Goal: Task Accomplishment & Management: Complete application form

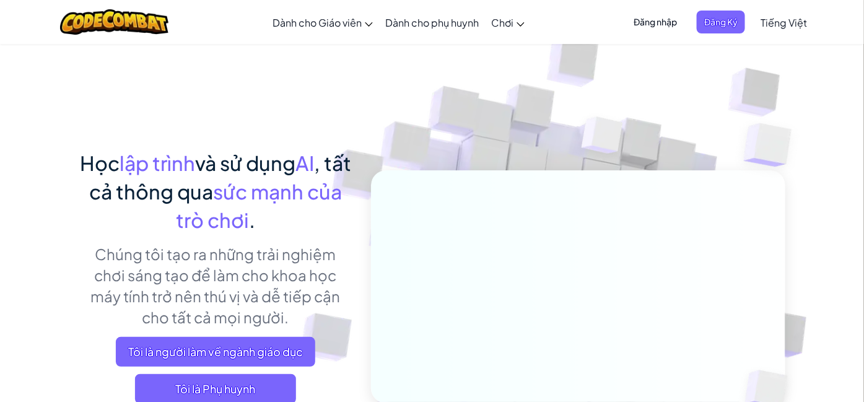
click at [661, 27] on span "Đăng nhập" at bounding box center [655, 22] width 58 height 23
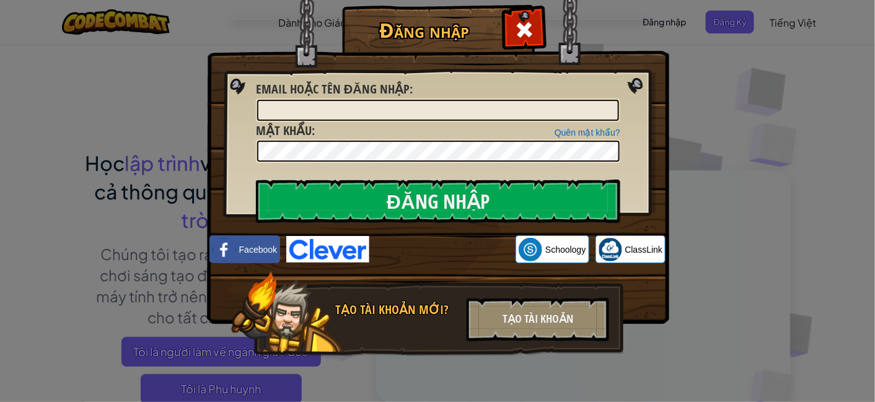
click at [720, 97] on div "Đăng nhập Lỗi không xác định Email hoặc tên đăng nhập : Quên mật khẩu? Mật khẩu…" at bounding box center [437, 201] width 875 height 402
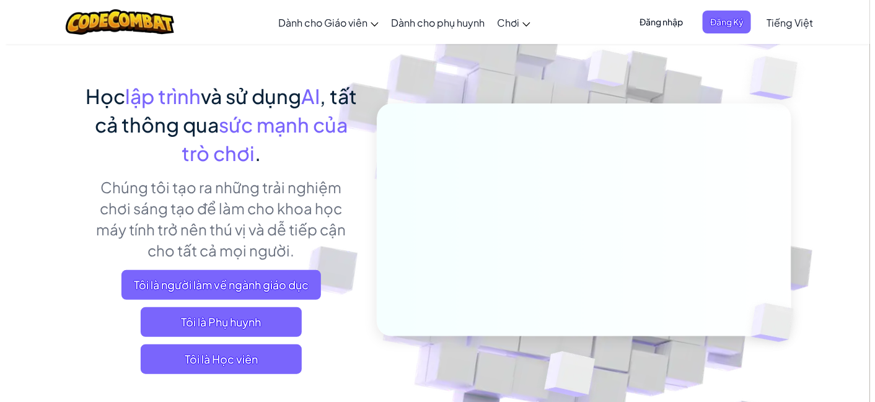
scroll to position [69, 0]
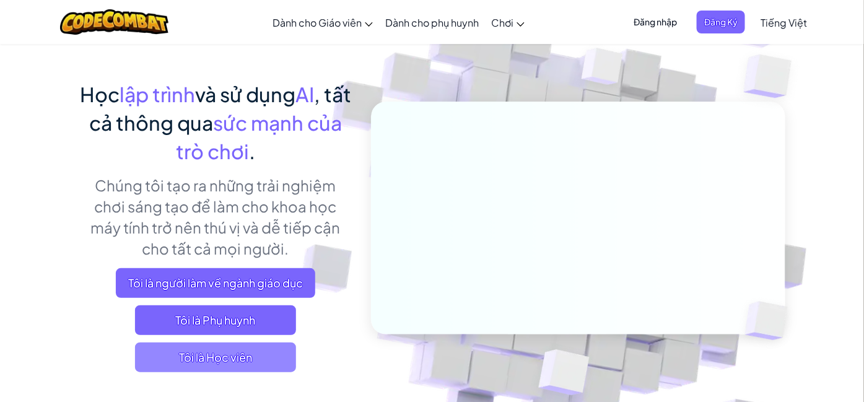
click at [237, 354] on span "Tôi là Học viên" at bounding box center [215, 358] width 161 height 30
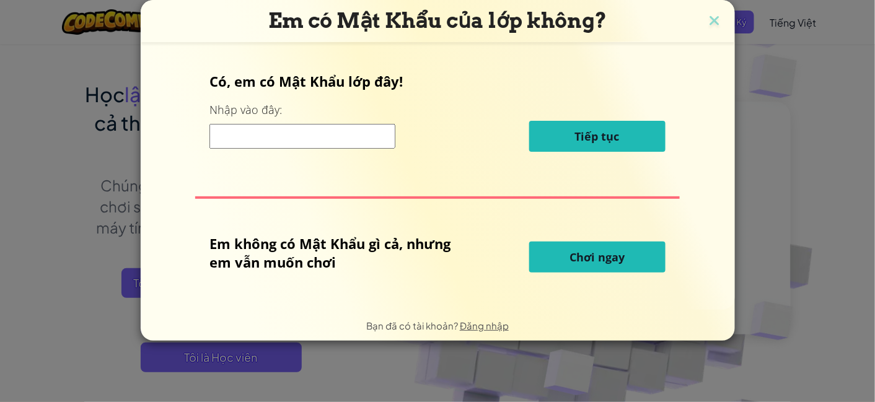
click at [265, 131] on input at bounding box center [302, 136] width 186 height 25
paste input "PageFootBite"
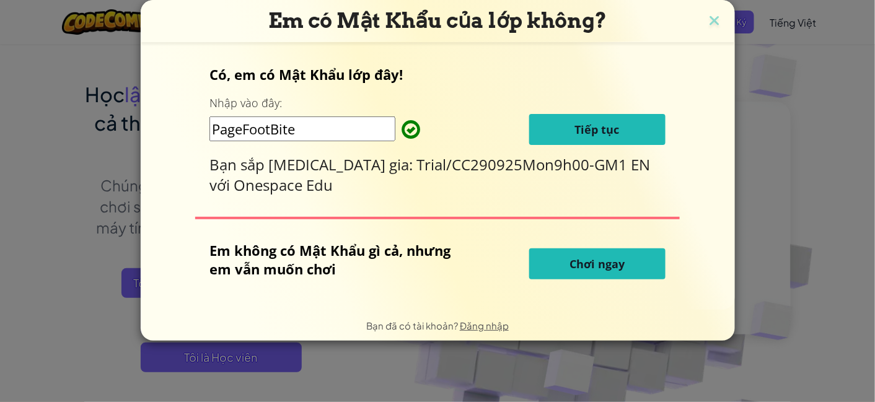
type input "PageFootBite"
click at [570, 134] on button "Tiếp tục" at bounding box center [597, 129] width 136 height 31
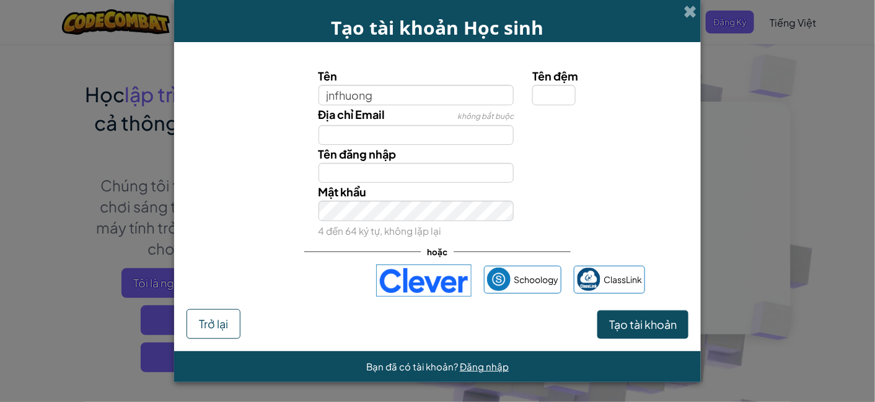
type input "jnfhuong"
type input "Jnfhuong"
click at [567, 92] on input "Tên đệm" at bounding box center [553, 95] width 43 height 20
type input "1"
type input "Jnfhuong1"
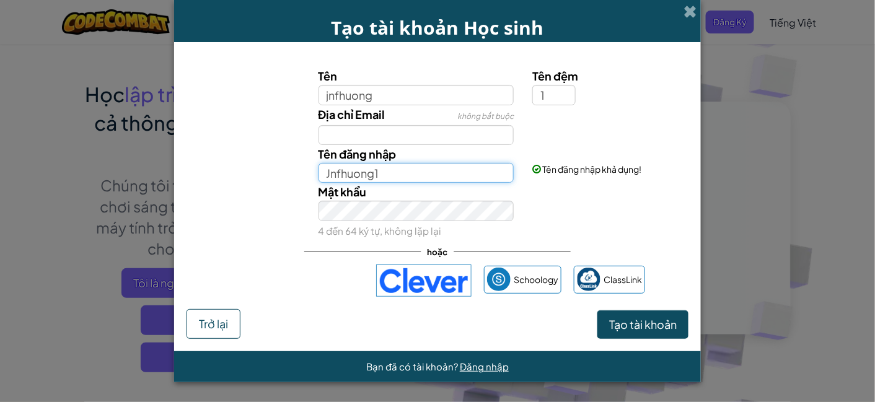
click at [395, 172] on input "Jnfhuong1" at bounding box center [417, 173] width 196 height 20
paste input "Jnfhuong1"
type input "Jnfhuong1"
click at [605, 314] on button "Tạo tài khoản" at bounding box center [642, 324] width 91 height 29
